Goal: Task Accomplishment & Management: Use online tool/utility

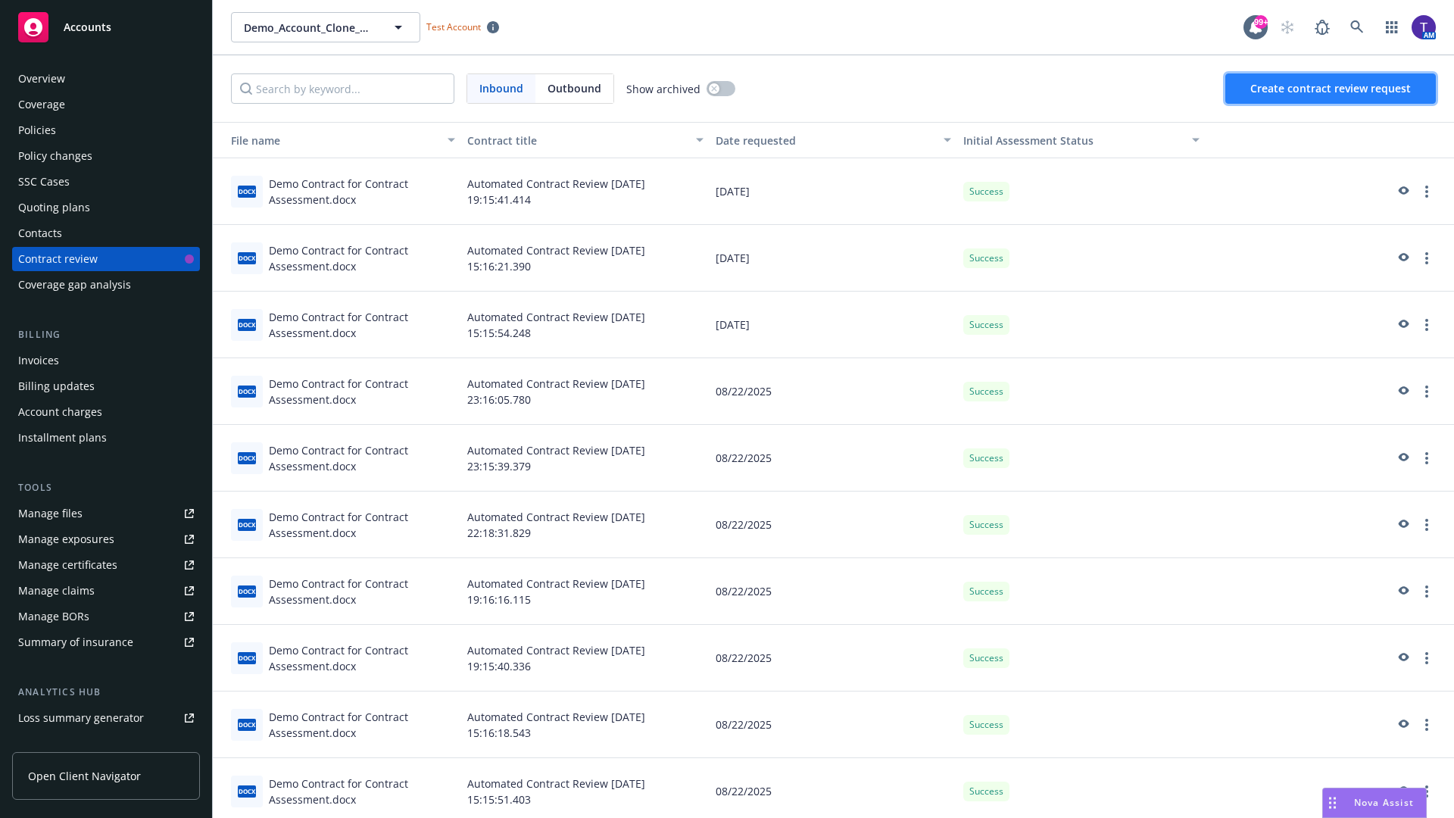
click at [1331, 89] on span "Create contract review request" at bounding box center [1330, 88] width 161 height 14
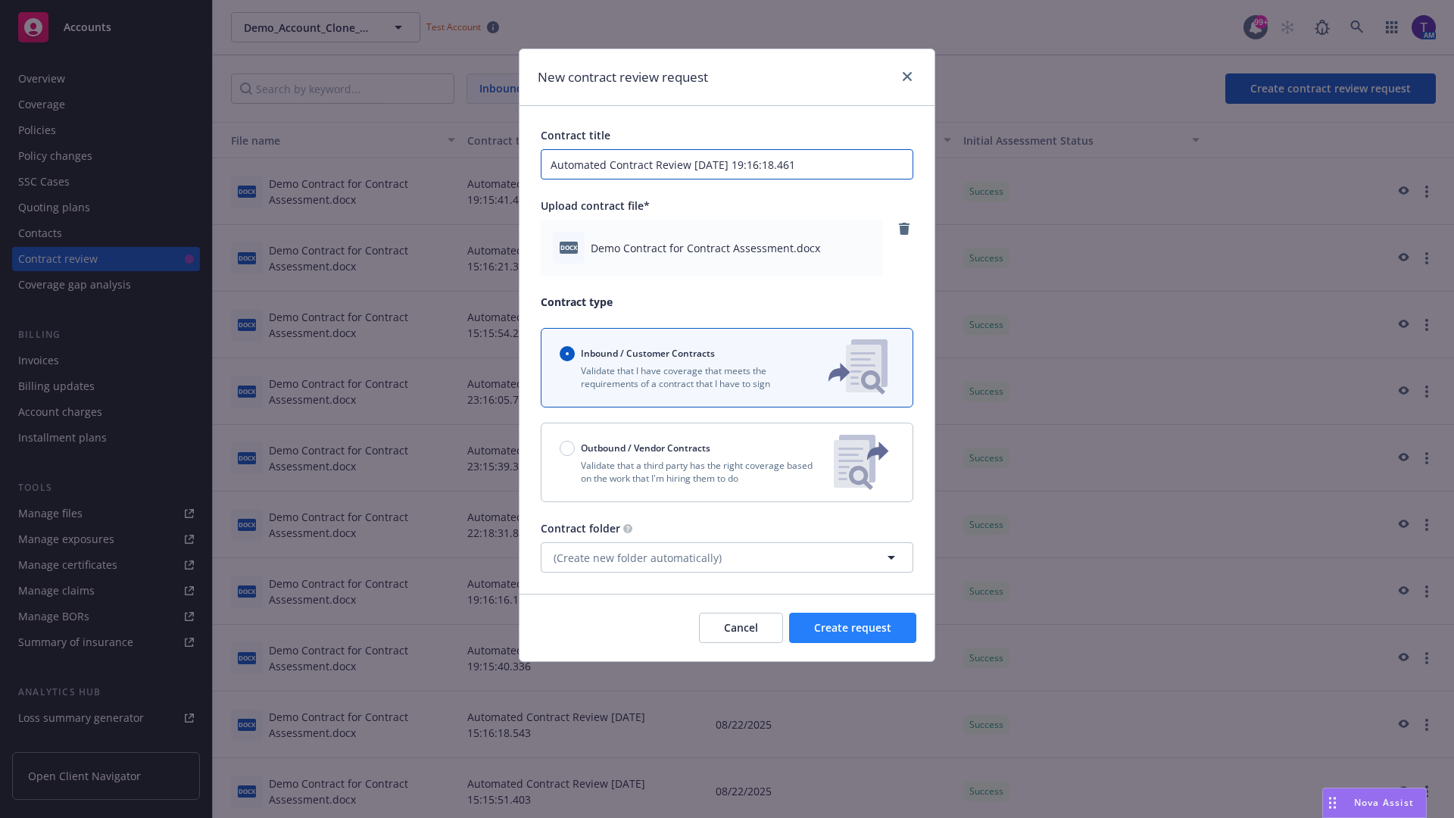
type input "Automated Contract Review 08-25-2025 19:16:18.461"
click at [853, 628] on span "Create request" at bounding box center [852, 627] width 77 height 14
